Goal: Task Accomplishment & Management: Manage account settings

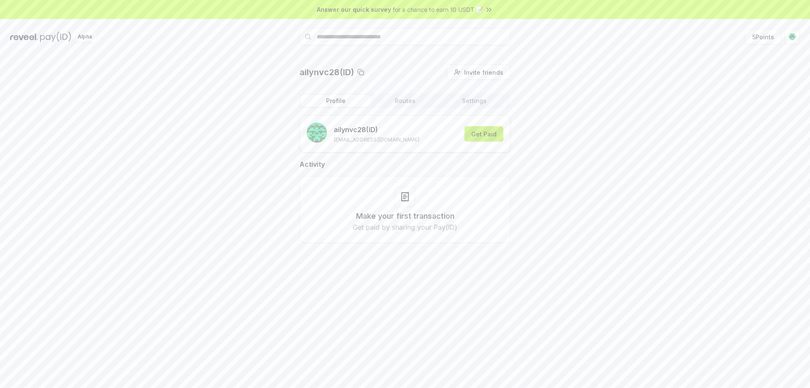
click at [488, 133] on button "Get Paid" at bounding box center [484, 133] width 39 height 15
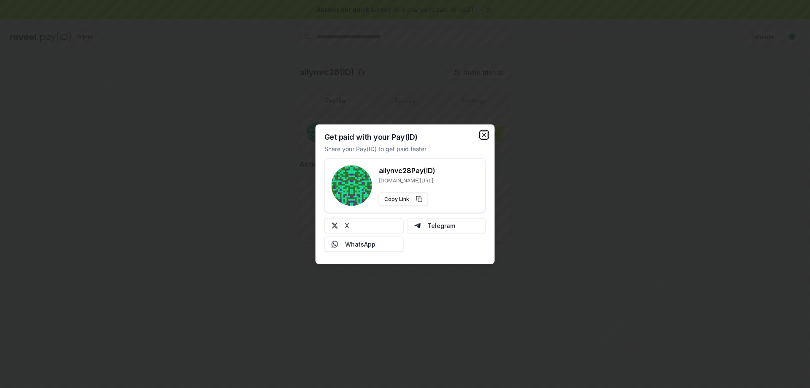
click at [483, 137] on icon "button" at bounding box center [484, 134] width 7 height 7
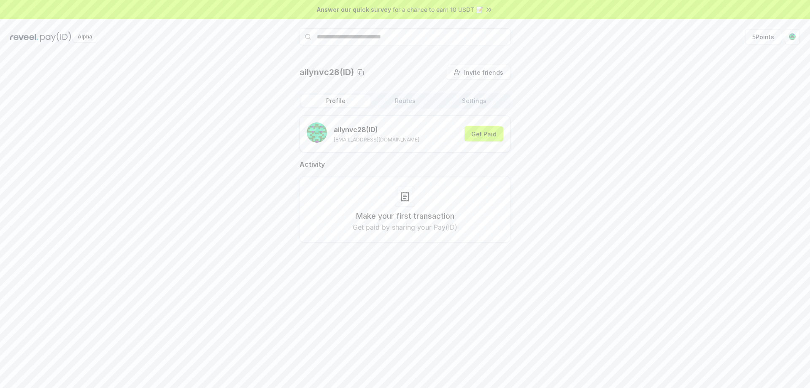
click at [409, 101] on button "Routes" at bounding box center [404, 101] width 69 height 12
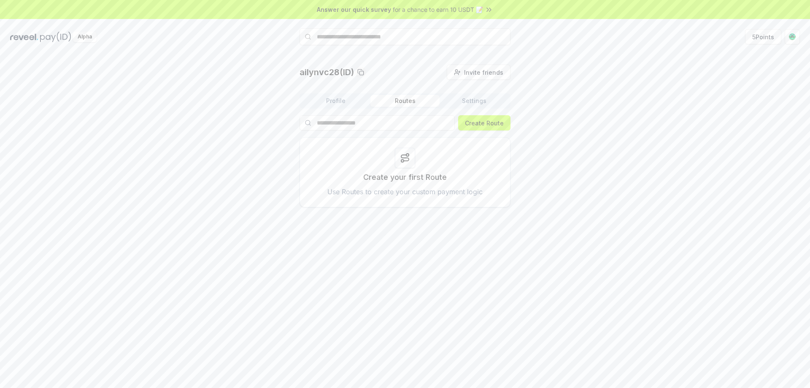
click at [473, 100] on button "Settings" at bounding box center [474, 101] width 69 height 12
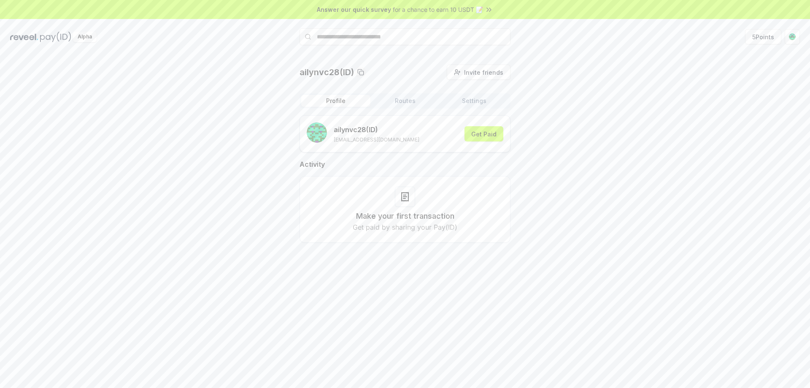
click at [325, 96] on button "Profile" at bounding box center [335, 101] width 69 height 12
